Goal: Navigation & Orientation: Find specific page/section

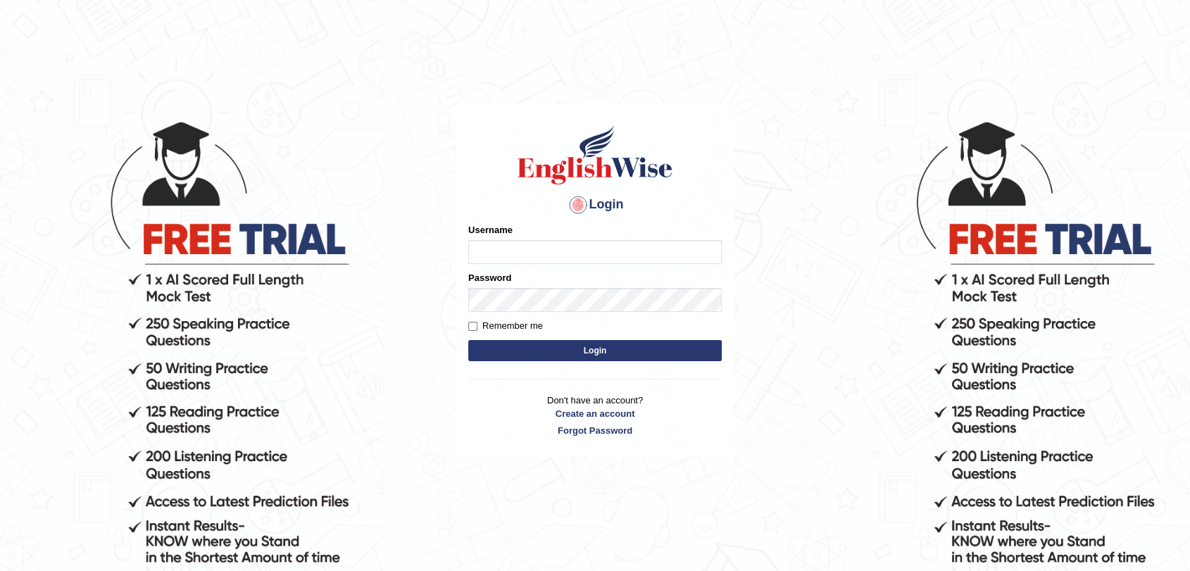
type input "fransikaf"
click at [659, 363] on form "Please fix the following errors: Username fransikaf Password Remember me Login" at bounding box center [595, 294] width 254 height 142
click at [654, 354] on button "Login" at bounding box center [595, 350] width 254 height 21
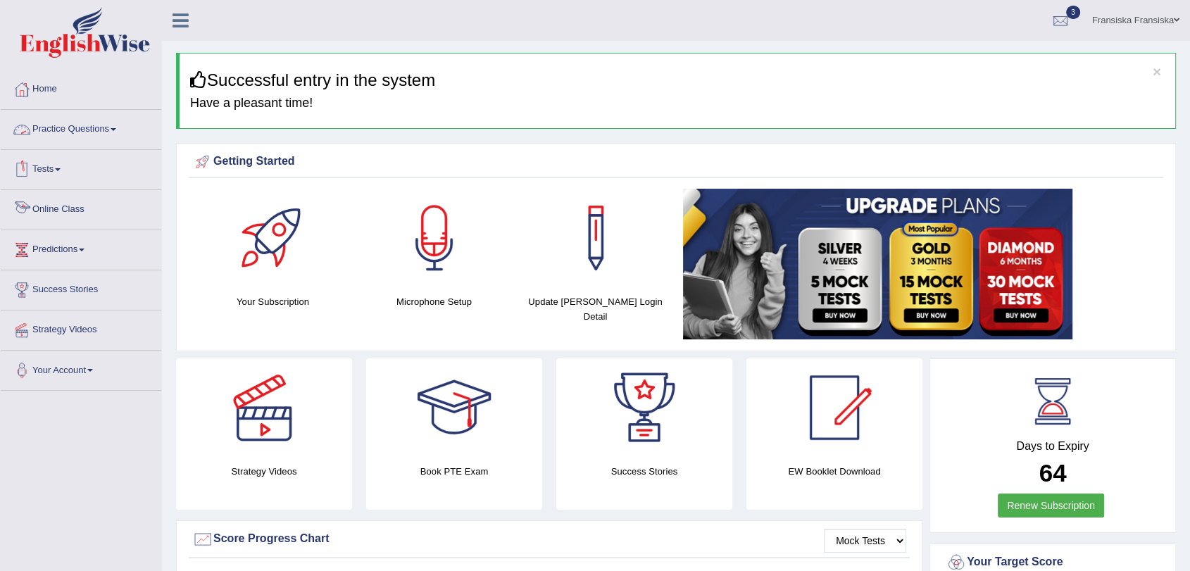
click at [84, 206] on link "Online Class" at bounding box center [81, 207] width 161 height 35
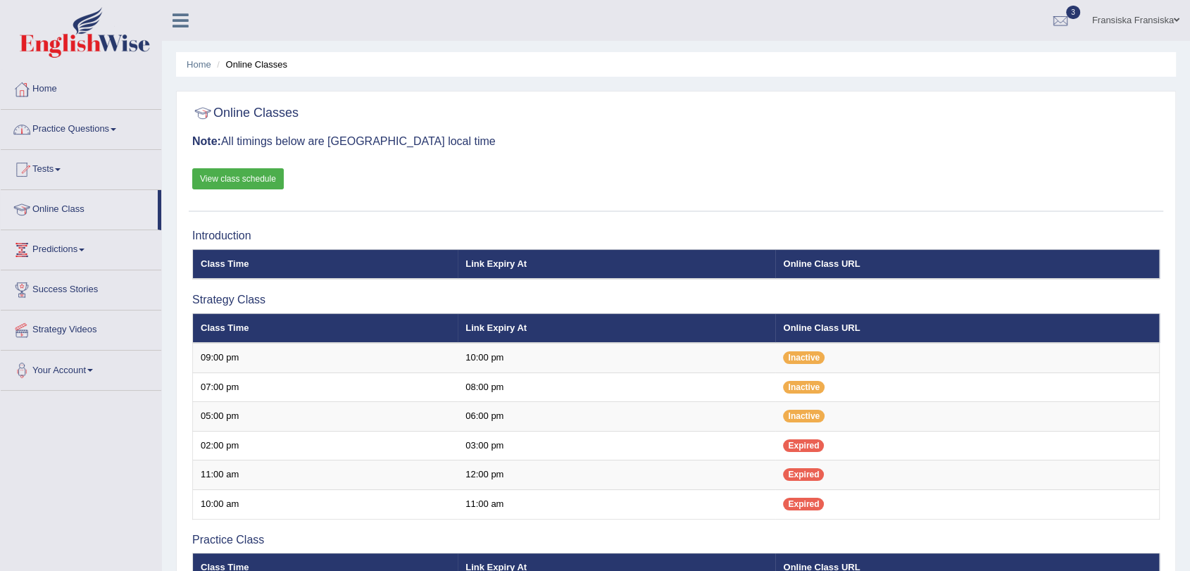
click at [42, 75] on link "Home" at bounding box center [81, 87] width 161 height 35
